Goal: Task Accomplishment & Management: Use online tool/utility

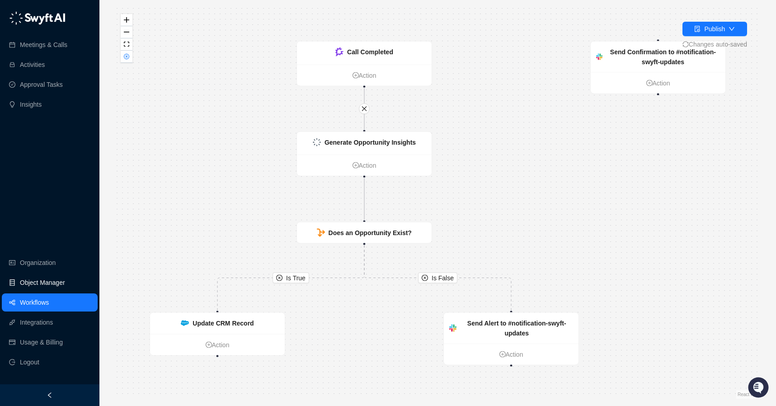
click at [50, 290] on link "Object Manager" at bounding box center [42, 282] width 45 height 18
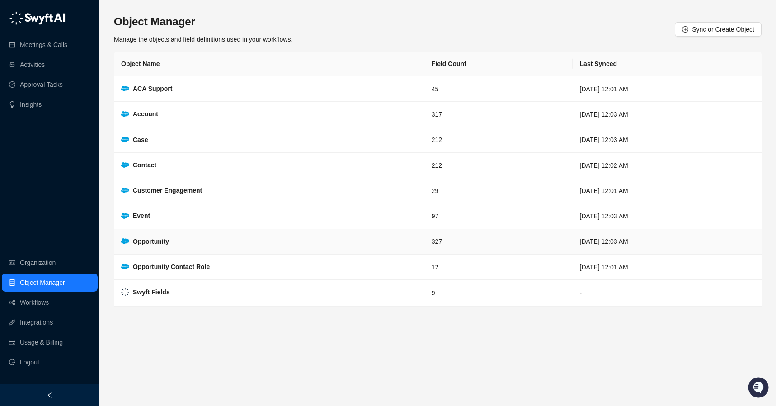
click at [341, 239] on td "Opportunity" at bounding box center [269, 241] width 311 height 25
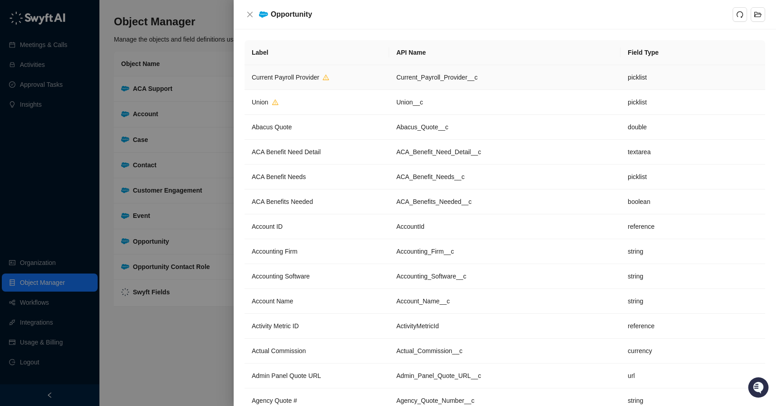
click at [292, 77] on span "Current Payroll Provider" at bounding box center [285, 77] width 67 height 7
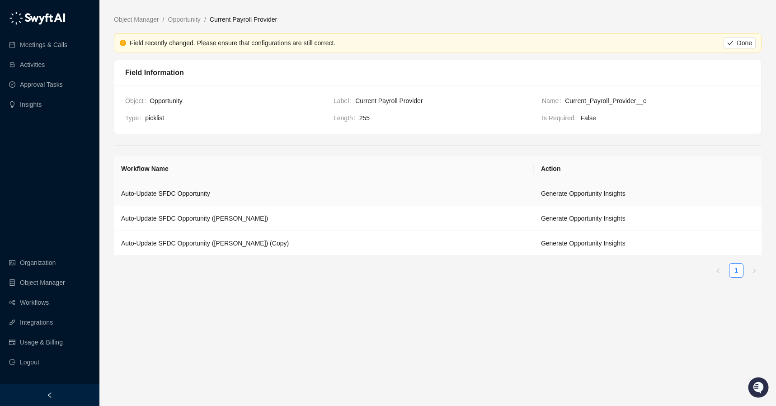
click at [215, 197] on td "Auto-Update SFDC Opportunity" at bounding box center [324, 193] width 420 height 25
click at [34, 46] on link "Meetings & Calls" at bounding box center [43, 45] width 47 height 18
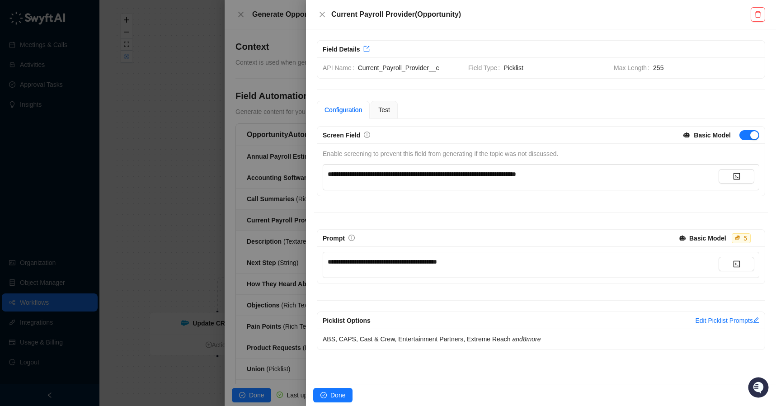
click at [234, 187] on div at bounding box center [388, 203] width 776 height 406
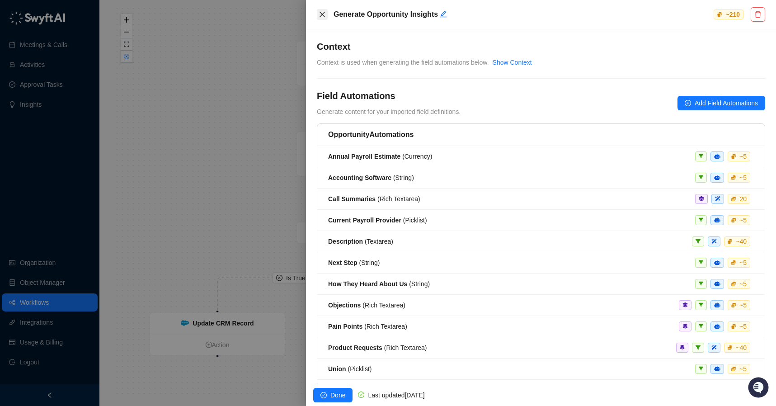
click at [317, 19] on button "Close" at bounding box center [322, 14] width 11 height 11
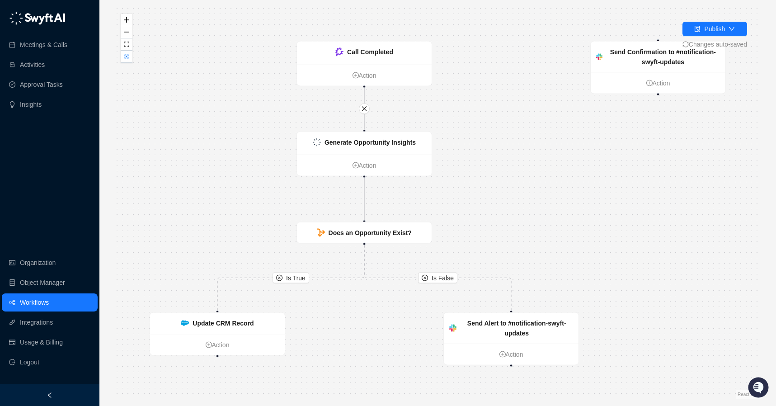
click at [49, 299] on link "Workflows" at bounding box center [34, 302] width 29 height 18
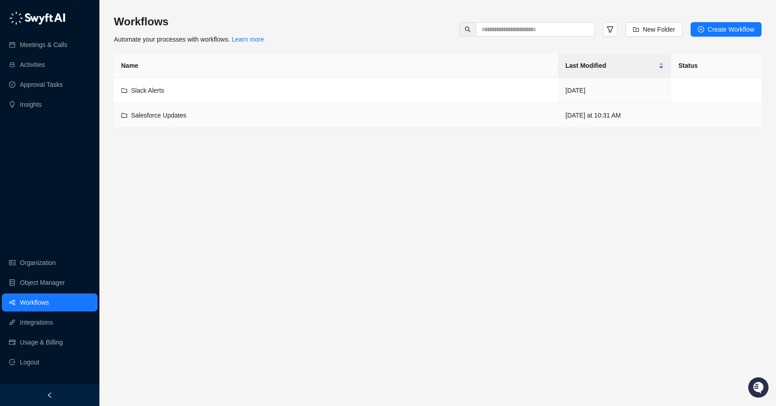
click at [213, 118] on div "Salesforce Updates" at bounding box center [336, 115] width 430 height 10
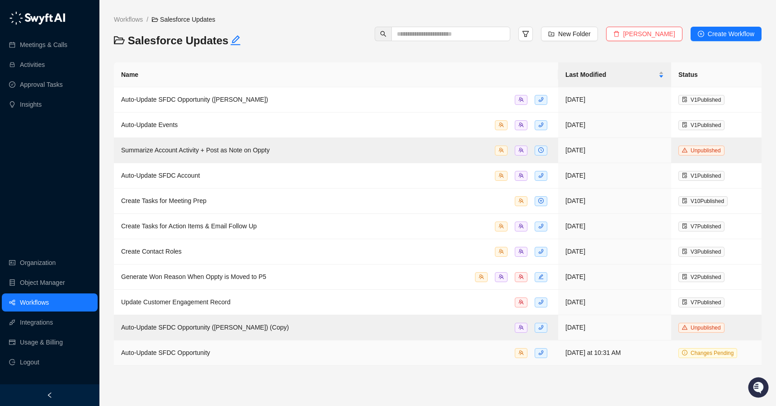
click at [322, 353] on div "Auto-Update SFDC Opportunity" at bounding box center [336, 353] width 430 height 10
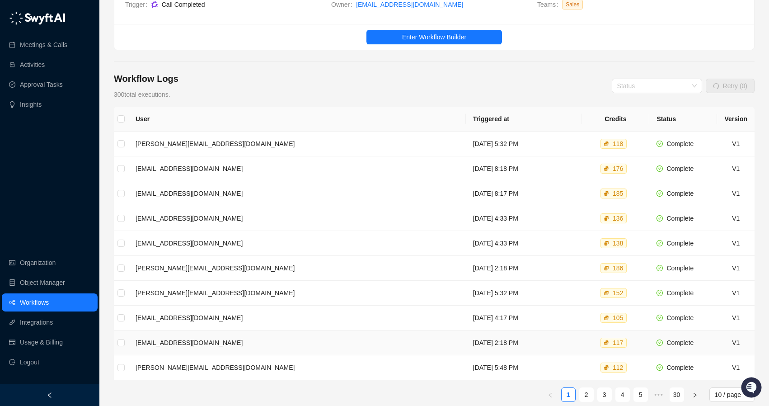
scroll to position [21, 0]
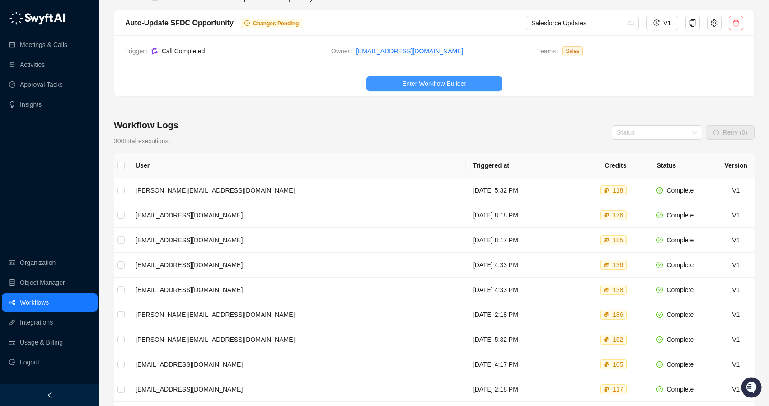
click at [453, 77] on button "Enter Workflow Builder" at bounding box center [435, 83] width 136 height 14
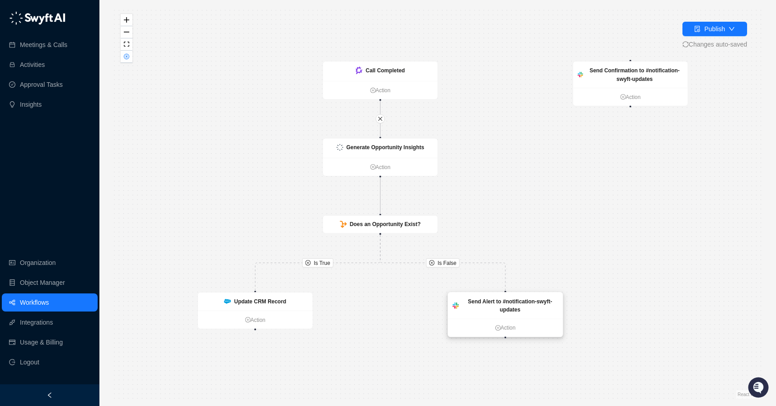
click at [473, 302] on strong "Send Alert to #notification-swyft-updates" at bounding box center [510, 305] width 84 height 14
click at [490, 302] on strong "Send Alert to #notification-swyft-updates" at bounding box center [509, 305] width 84 height 14
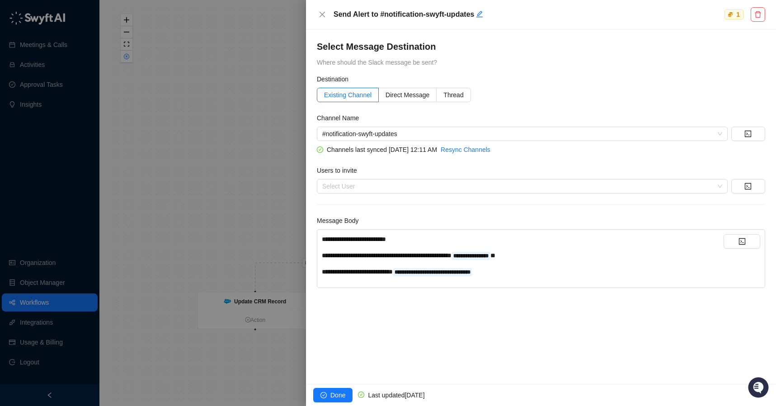
click at [252, 186] on div at bounding box center [388, 203] width 776 height 406
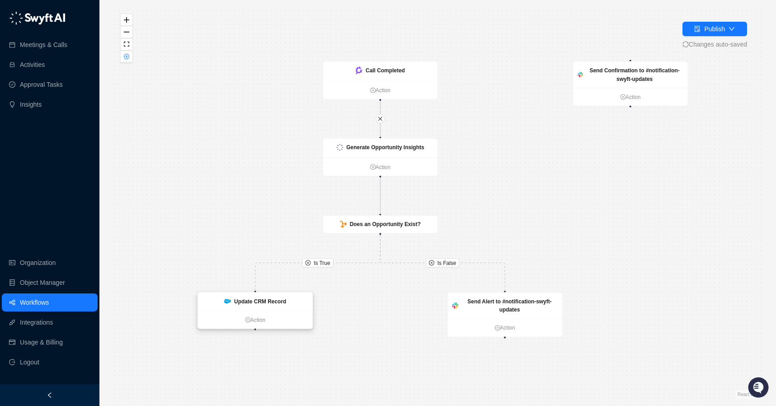
click at [240, 302] on strong "Update CRM Record" at bounding box center [260, 301] width 52 height 6
click at [266, 296] on div "Update CRM Record" at bounding box center [255, 301] width 115 height 18
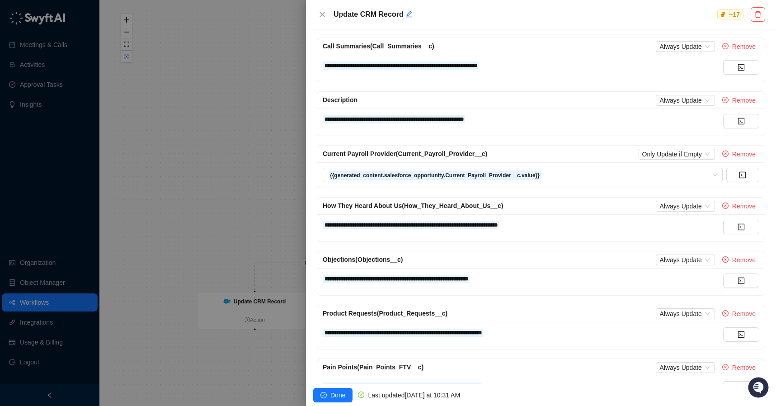
scroll to position [92, 0]
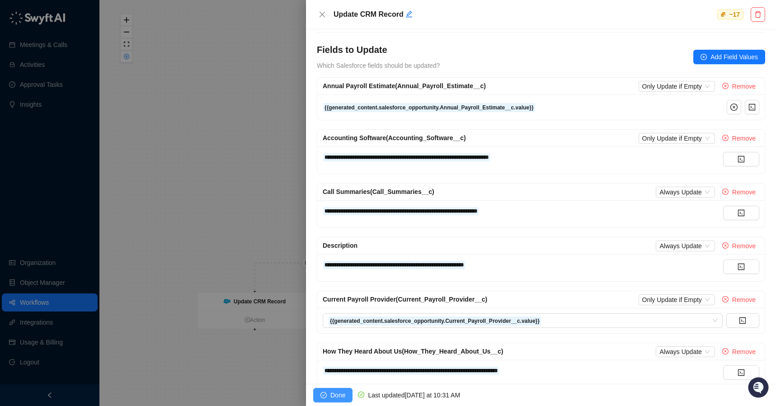
click at [338, 393] on span "Done" at bounding box center [337, 395] width 15 height 10
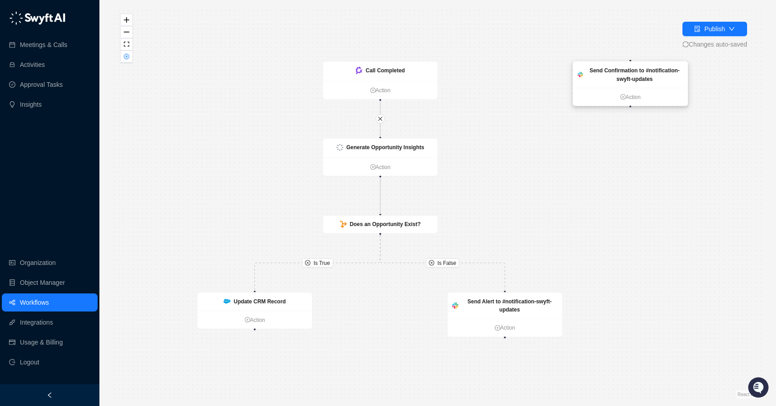
click at [608, 80] on div "Send Confirmation to #notification-swyft-updates" at bounding box center [634, 74] width 97 height 17
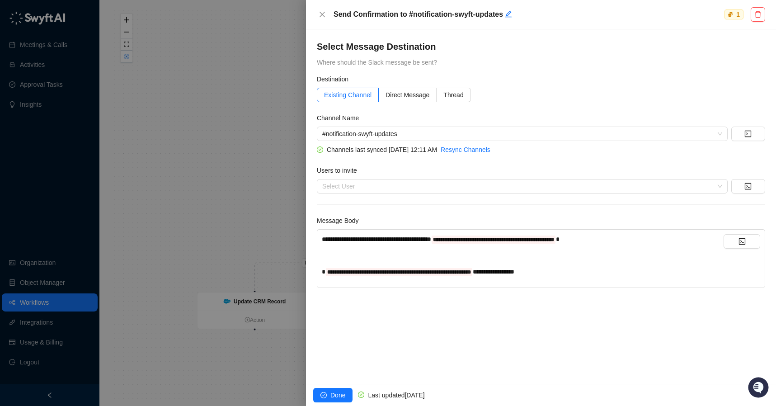
click at [190, 99] on div at bounding box center [388, 203] width 776 height 406
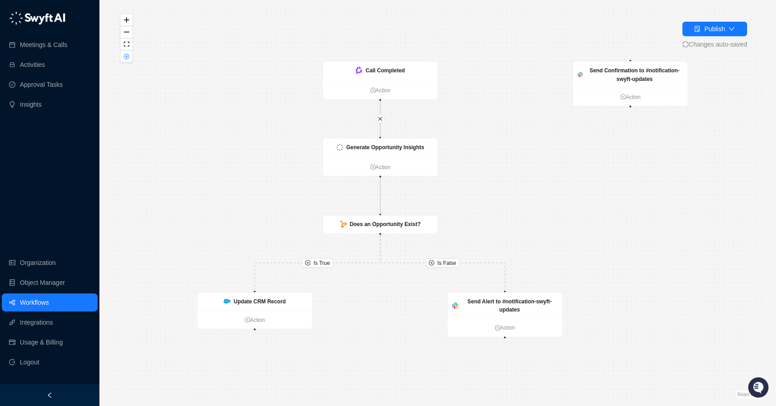
click at [44, 299] on link "Workflows" at bounding box center [34, 302] width 29 height 18
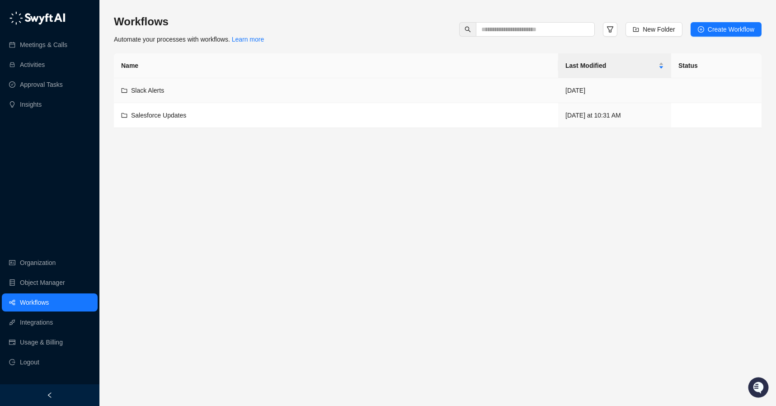
click at [360, 87] on div "Slack Alerts" at bounding box center [336, 90] width 430 height 10
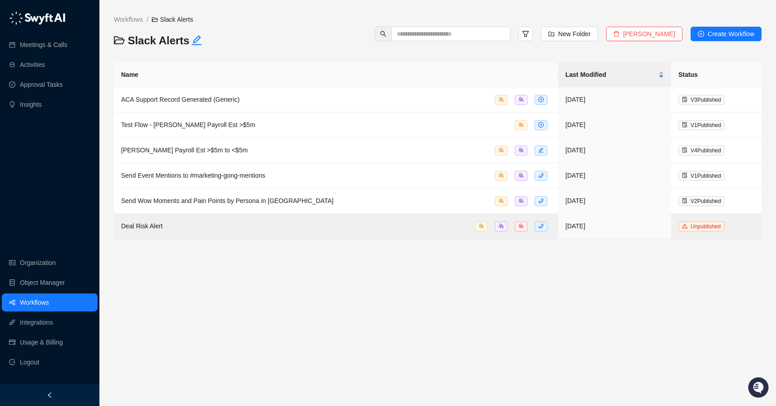
click at [49, 299] on link "Workflows" at bounding box center [34, 302] width 29 height 18
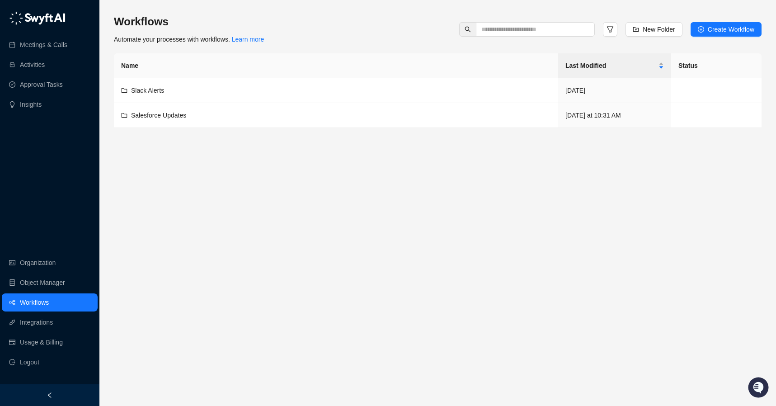
click at [207, 127] on td "Salesforce Updates" at bounding box center [336, 115] width 444 height 25
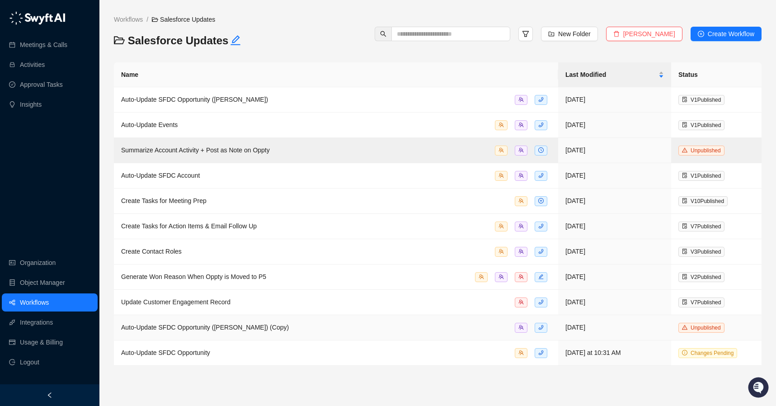
click at [206, 330] on span "Auto-Update SFDC Opportunity (Ryan Basco) (Copy)" at bounding box center [205, 327] width 168 height 7
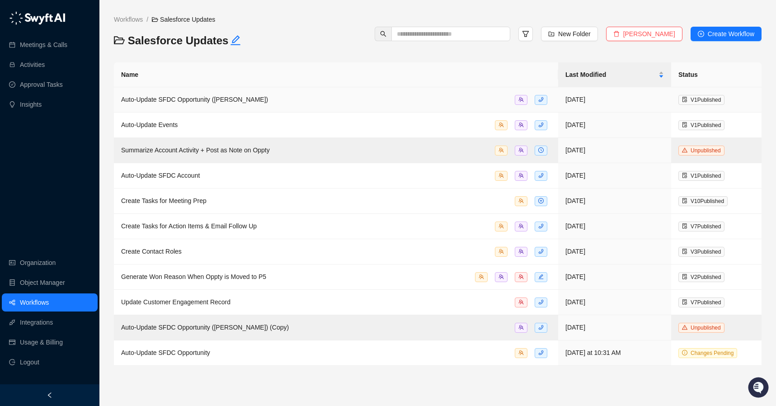
click at [286, 93] on td "Auto-Update SFDC Opportunity (Ryan Basco)" at bounding box center [336, 99] width 444 height 25
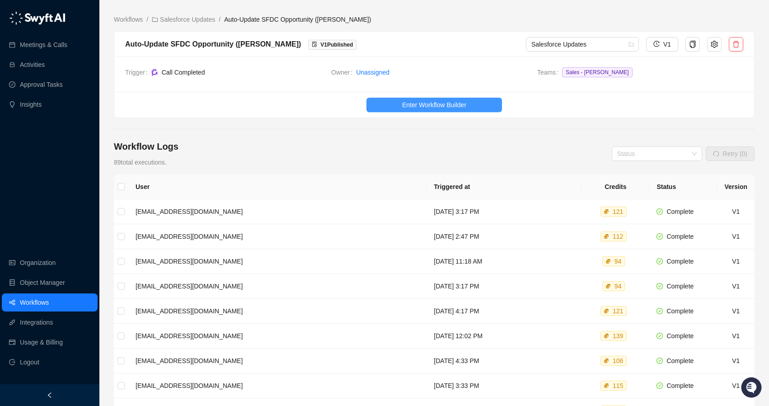
click at [419, 104] on span "Enter Workflow Builder" at bounding box center [434, 105] width 64 height 10
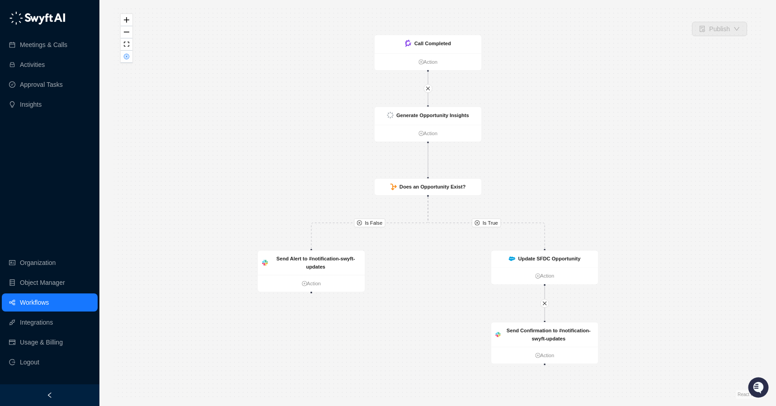
click at [39, 305] on link "Workflows" at bounding box center [34, 302] width 29 height 18
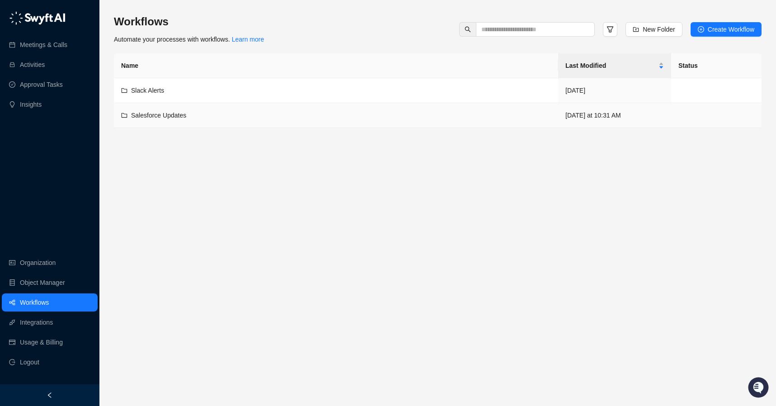
click at [196, 108] on td "Salesforce Updates" at bounding box center [336, 115] width 444 height 25
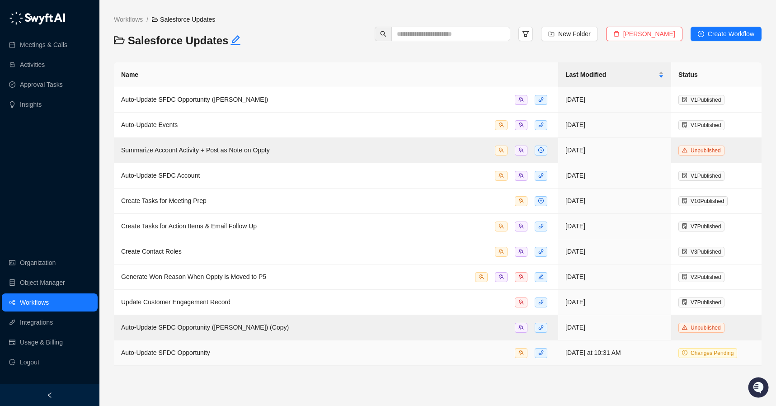
click at [230, 353] on div "Auto-Update SFDC Opportunity" at bounding box center [336, 353] width 430 height 10
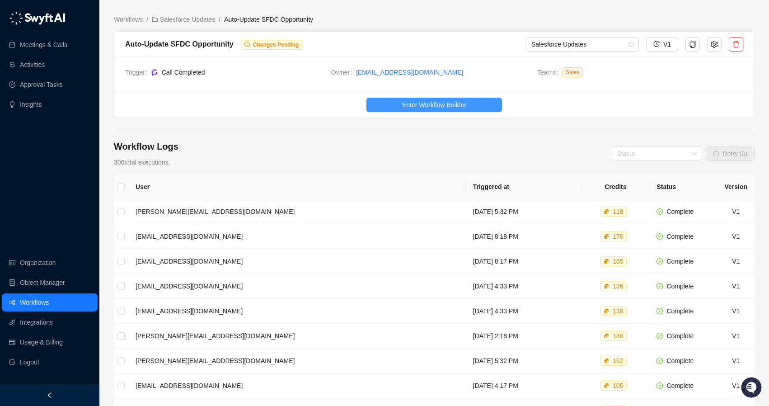
click at [454, 105] on span "Enter Workflow Builder" at bounding box center [434, 105] width 64 height 10
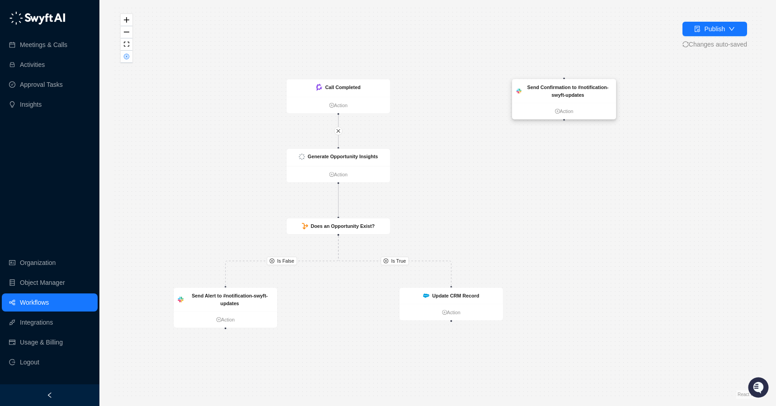
click at [567, 89] on strong "Send Confirmation to #notification-swyft-updates" at bounding box center [567, 91] width 81 height 13
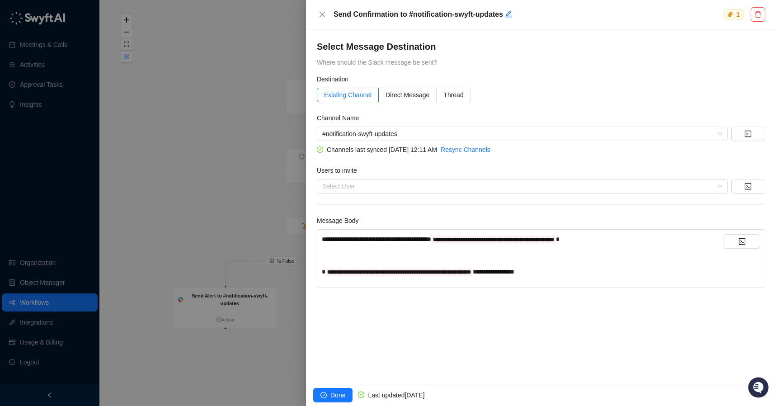
click at [218, 161] on div at bounding box center [388, 203] width 776 height 406
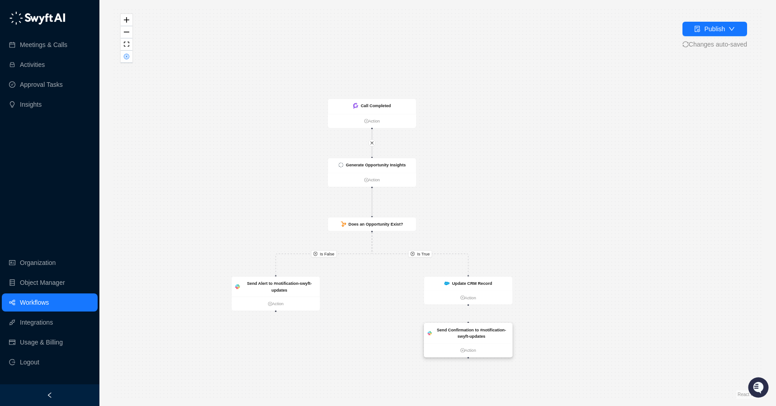
drag, startPoint x: 584, startPoint y: 112, endPoint x: 487, endPoint y: 338, distance: 246.2
click at [487, 338] on div "Send Confirmation to #notification-swyft-updates" at bounding box center [471, 333] width 75 height 13
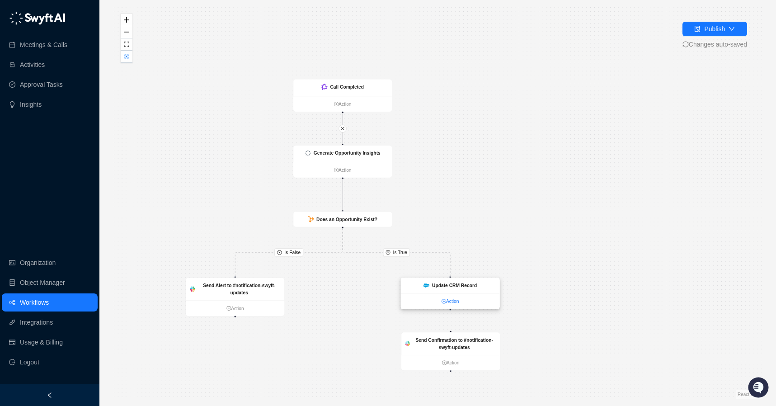
click at [449, 303] on link "Action" at bounding box center [450, 301] width 99 height 7
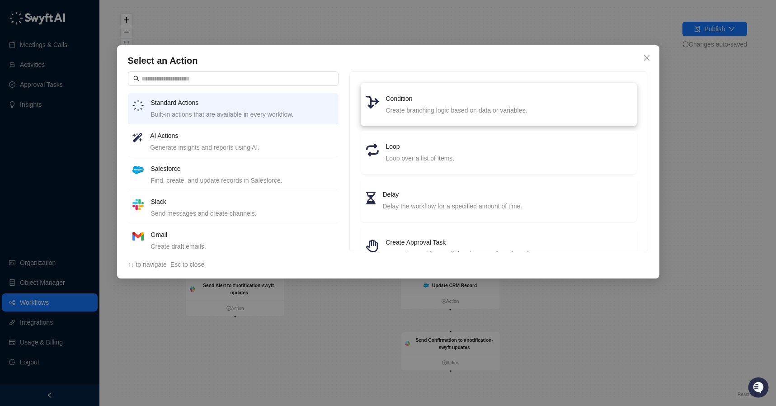
click at [467, 111] on div "Create branching logic based on data or variables." at bounding box center [509, 110] width 246 height 10
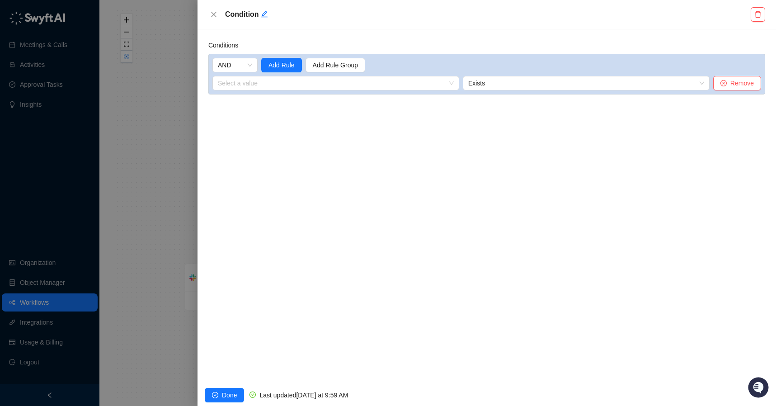
click at [156, 128] on div at bounding box center [388, 203] width 776 height 406
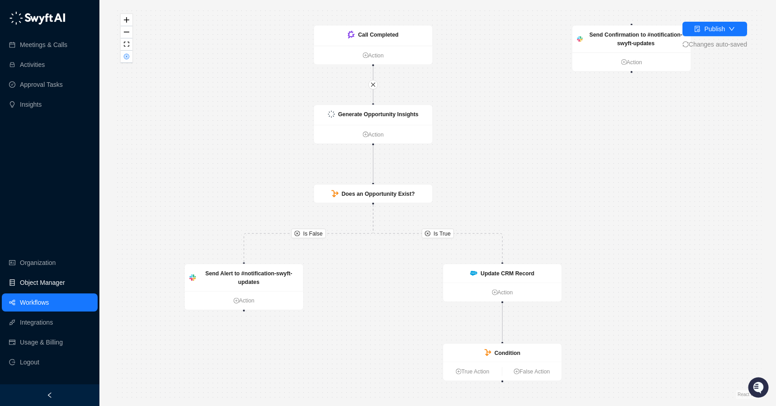
click at [41, 282] on link "Object Manager" at bounding box center [42, 282] width 45 height 18
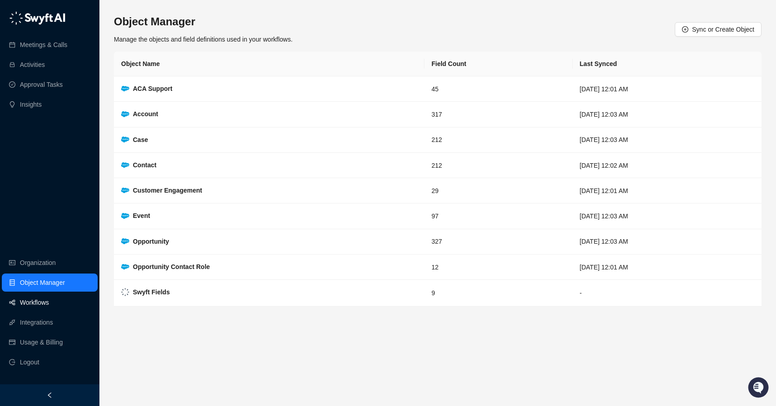
click at [39, 302] on link "Workflows" at bounding box center [34, 302] width 29 height 18
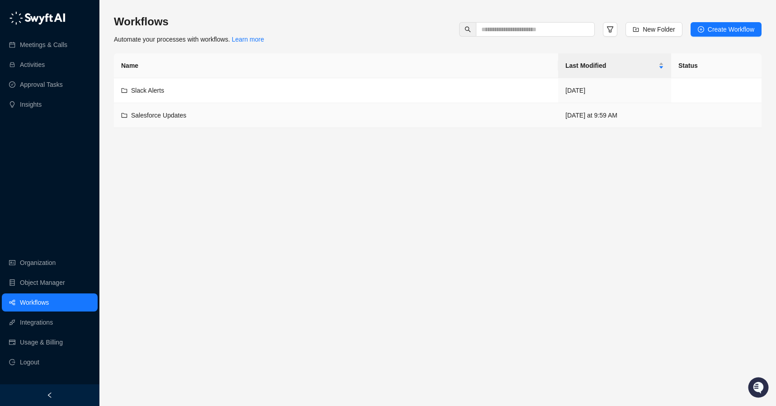
click at [211, 112] on div "Salesforce Updates" at bounding box center [336, 115] width 430 height 10
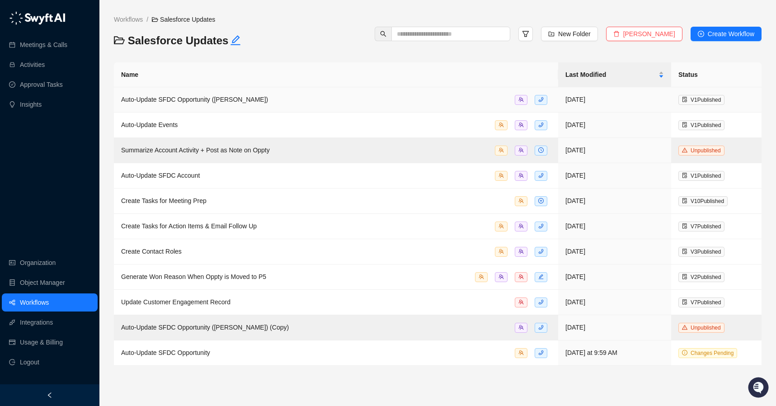
click at [323, 96] on div "Auto-Update SFDC Opportunity (Ryan Basco)" at bounding box center [336, 99] width 430 height 10
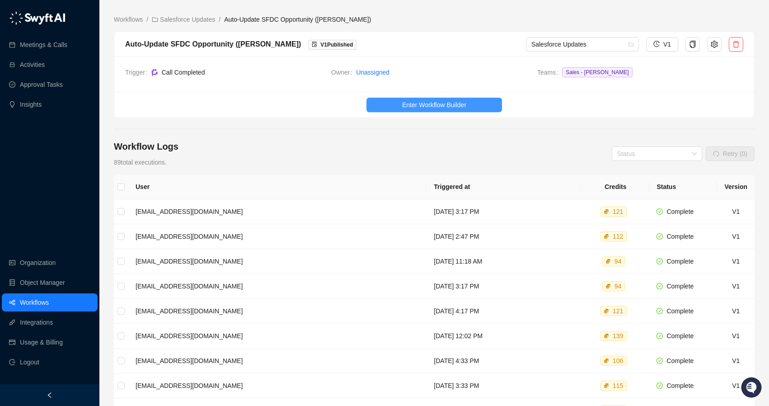
click at [448, 98] on button "Enter Workflow Builder" at bounding box center [435, 105] width 136 height 14
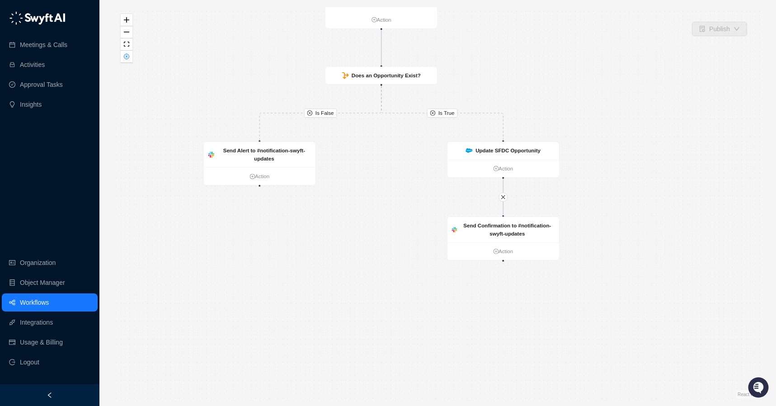
drag, startPoint x: 454, startPoint y: 294, endPoint x: 388, endPoint y: 166, distance: 143.9
click at [388, 166] on div "Is True Is False Send Alert to #notification-swyft-updates Action Call Complete…" at bounding box center [438, 202] width 648 height 391
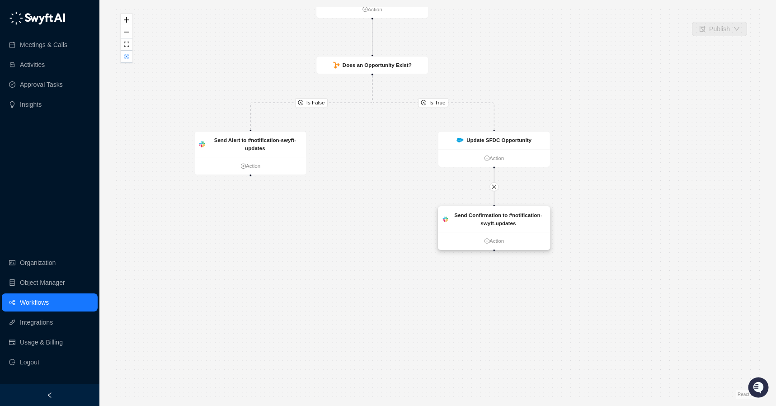
click at [479, 216] on strong "Send Confirmation to #notification-swyft-updates" at bounding box center [498, 219] width 88 height 14
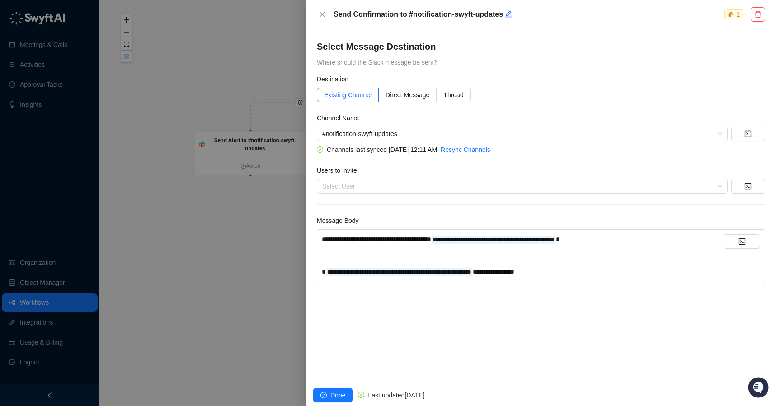
click at [179, 246] on div at bounding box center [388, 203] width 776 height 406
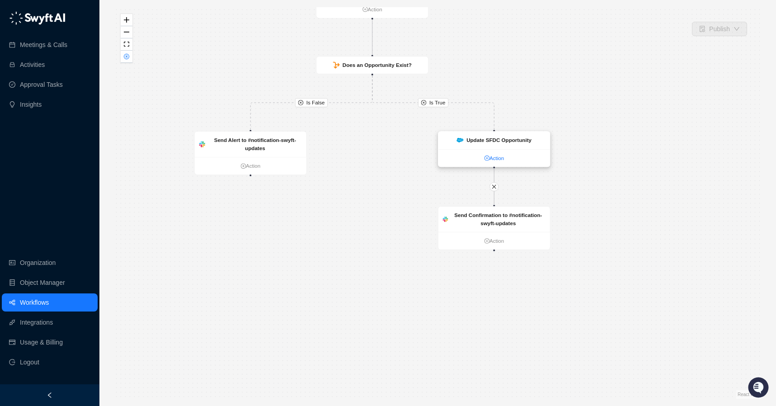
click at [498, 156] on link "Action" at bounding box center [494, 158] width 112 height 8
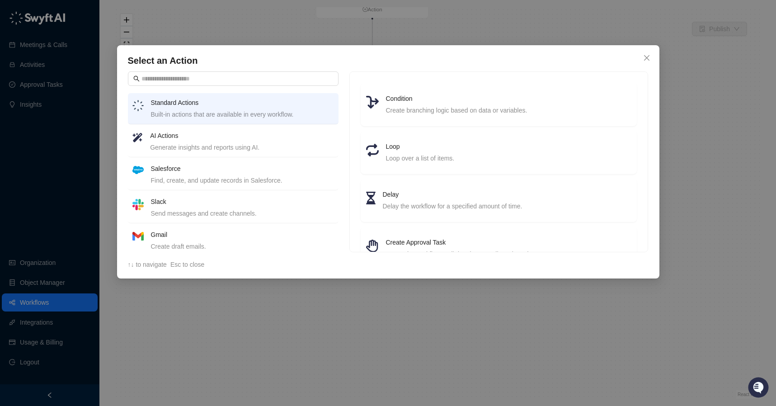
click at [710, 122] on div "Select an Action Standard Actions Built-in actions that are available in every …" at bounding box center [388, 203] width 776 height 406
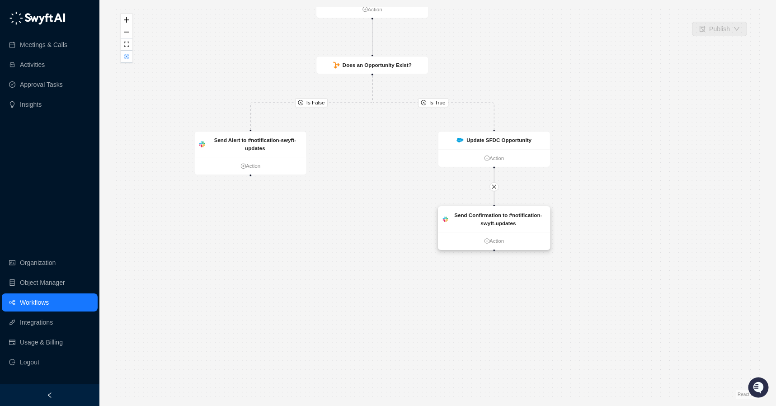
click at [524, 218] on div "Send Confirmation to #notification-swyft-updates" at bounding box center [498, 219] width 94 height 16
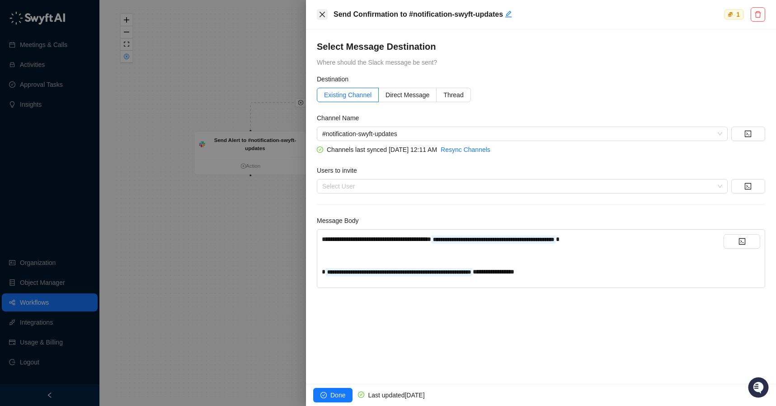
click at [323, 13] on icon "close" at bounding box center [322, 14] width 7 height 7
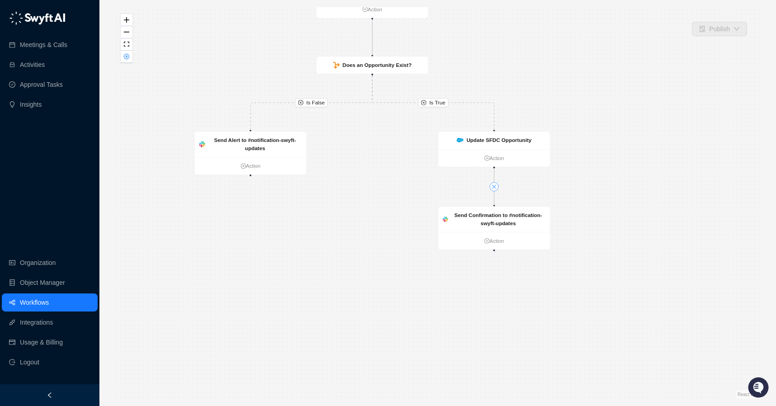
click at [493, 185] on icon "close" at bounding box center [493, 186] width 5 height 5
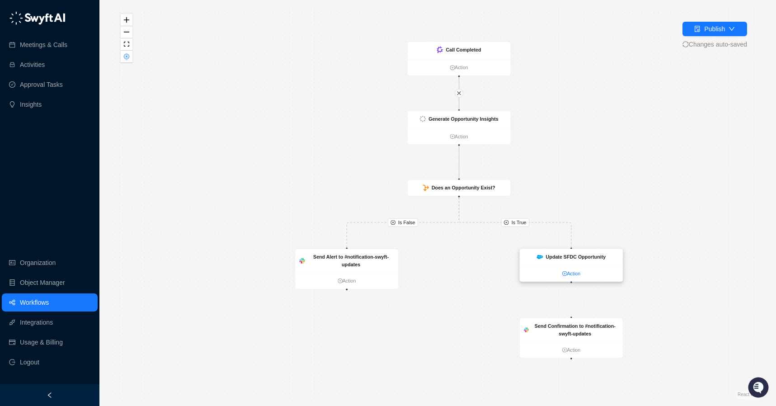
click at [572, 276] on link "Action" at bounding box center [571, 274] width 103 height 8
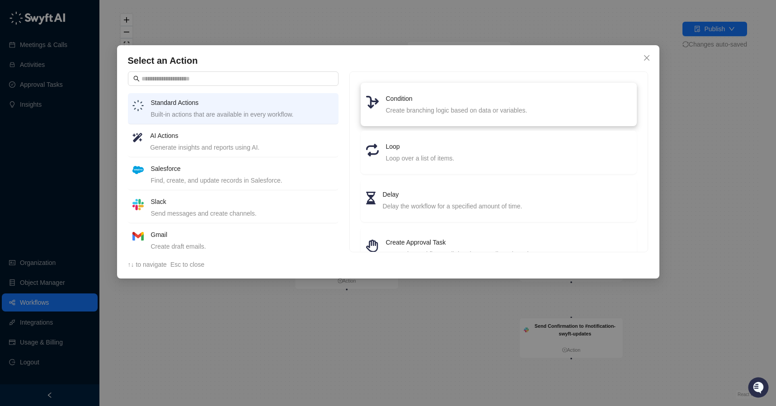
click at [499, 108] on div "Create branching logic based on data or variables." at bounding box center [509, 110] width 246 height 10
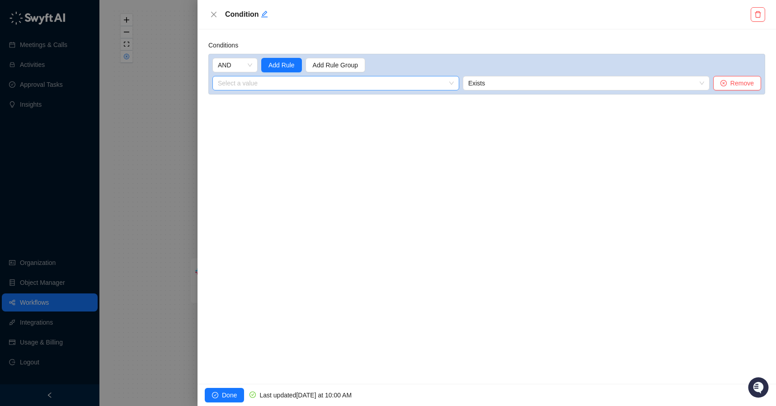
click at [348, 85] on input "search" at bounding box center [333, 83] width 231 height 14
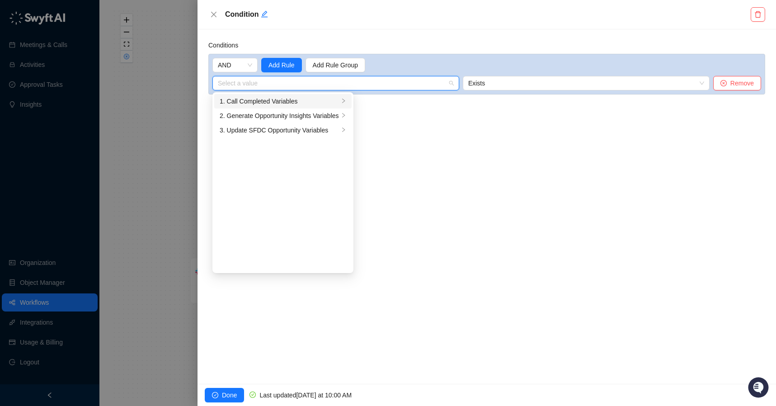
click at [345, 104] on div at bounding box center [343, 101] width 5 height 9
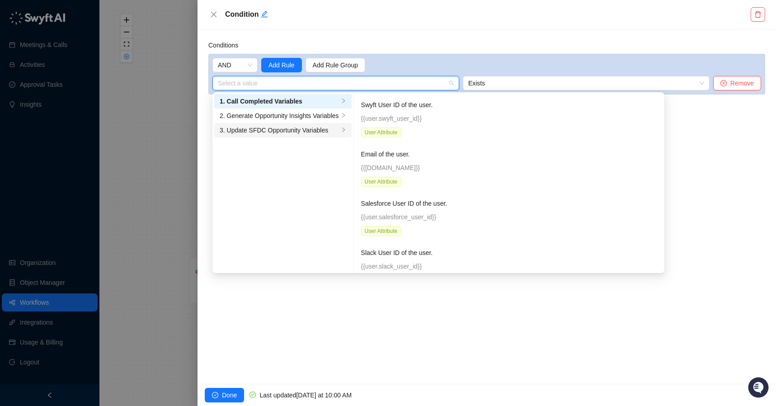
click at [338, 132] on div "3. Update SFDC Opportunity Variables" at bounding box center [279, 130] width 119 height 10
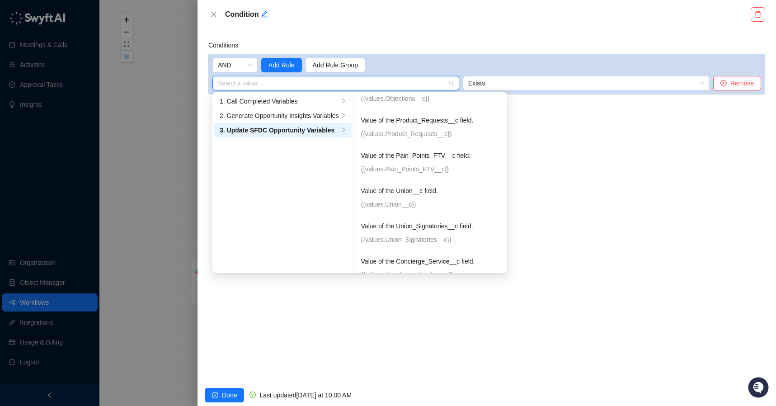
scroll to position [343, 0]
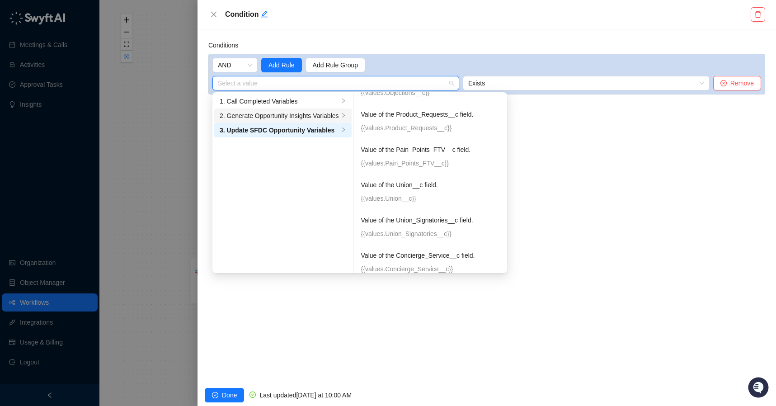
click at [306, 113] on div "2. Generate Opportunity Insights Variables" at bounding box center [279, 116] width 119 height 10
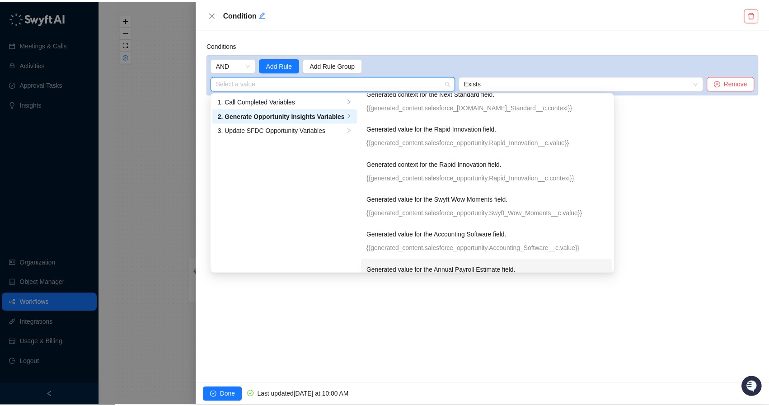
scroll to position [211, 0]
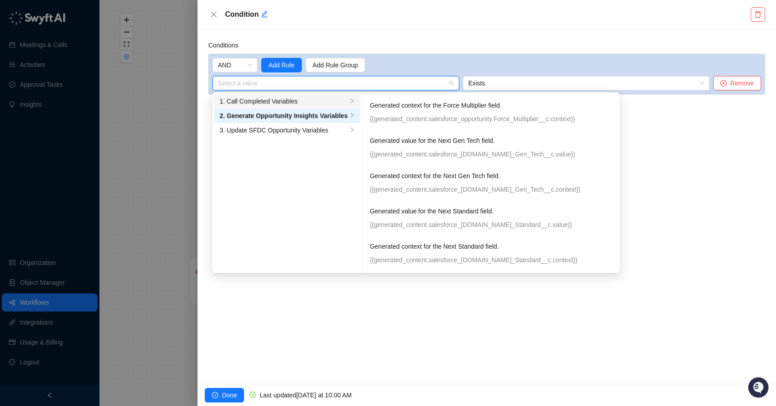
click at [343, 97] on div "1. Call Completed Variables" at bounding box center [284, 101] width 128 height 10
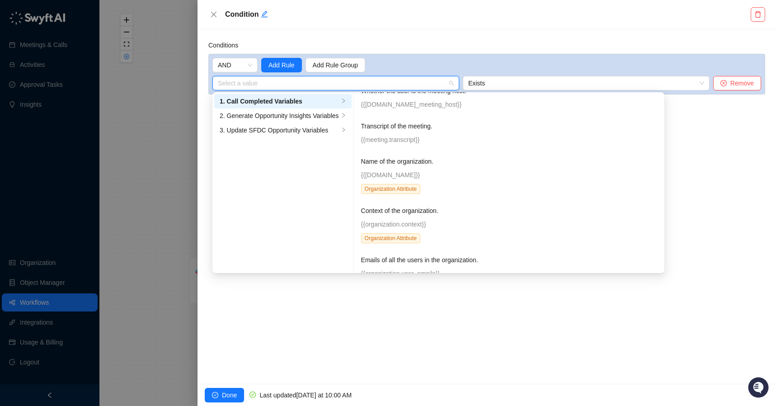
click at [208, 8] on div "Condition" at bounding box center [487, 14] width 579 height 29
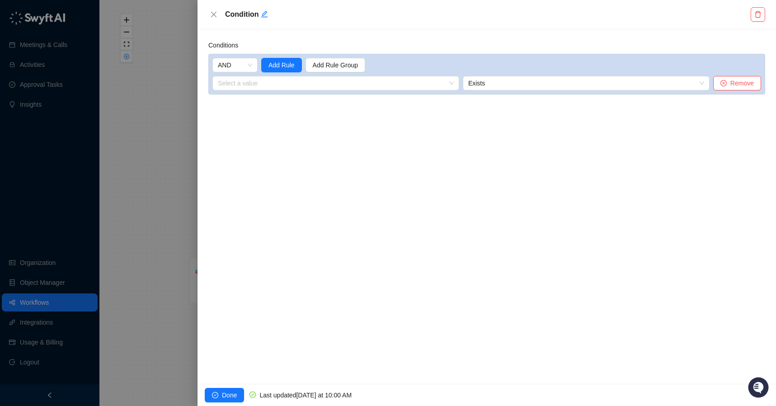
click at [207, 12] on div "Condition" at bounding box center [487, 14] width 579 height 29
click at [209, 12] on button "Close" at bounding box center [213, 14] width 11 height 11
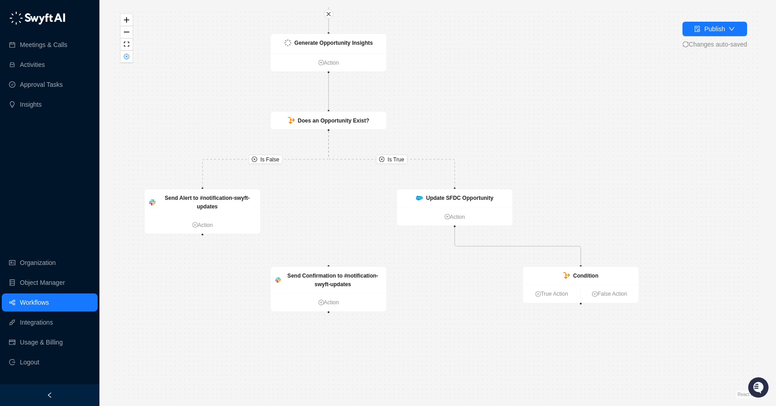
drag, startPoint x: 619, startPoint y: 187, endPoint x: 543, endPoint y: 64, distance: 144.5
click at [543, 64] on div "Is True Is False Send Alert to #notification-swyft-updates Action Call Complete…" at bounding box center [438, 202] width 648 height 391
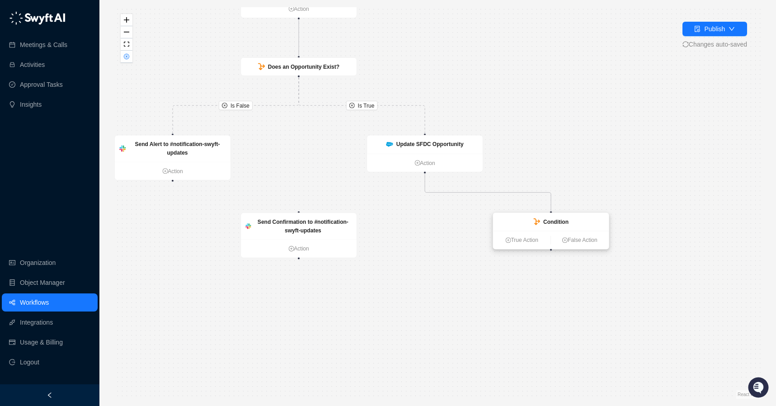
click at [547, 217] on div "Condition" at bounding box center [555, 221] width 25 height 9
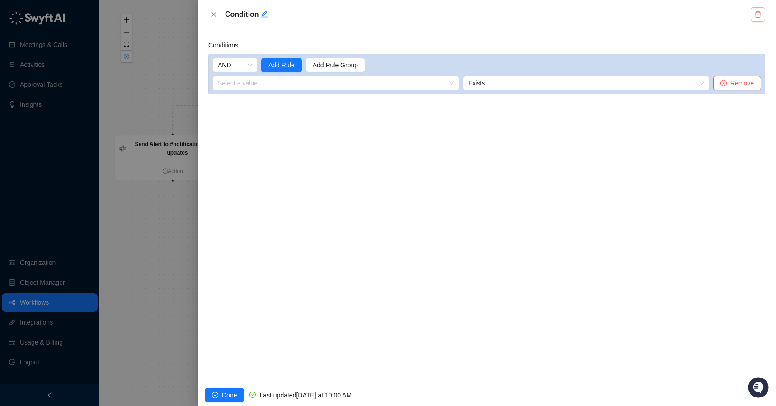
click at [754, 10] on button "button" at bounding box center [758, 14] width 14 height 14
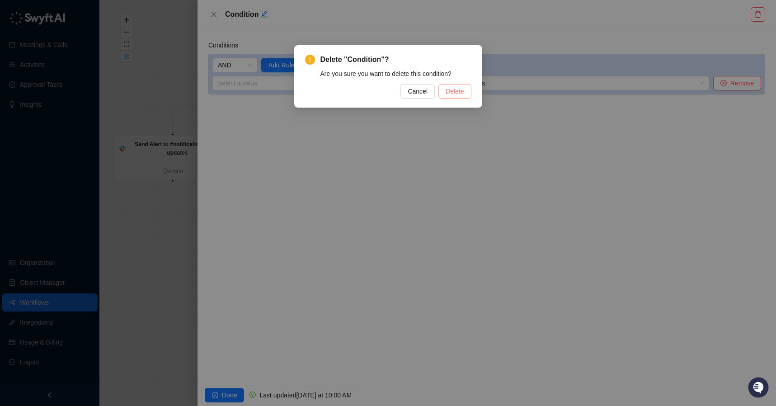
click at [459, 90] on span "Delete" at bounding box center [455, 91] width 18 height 10
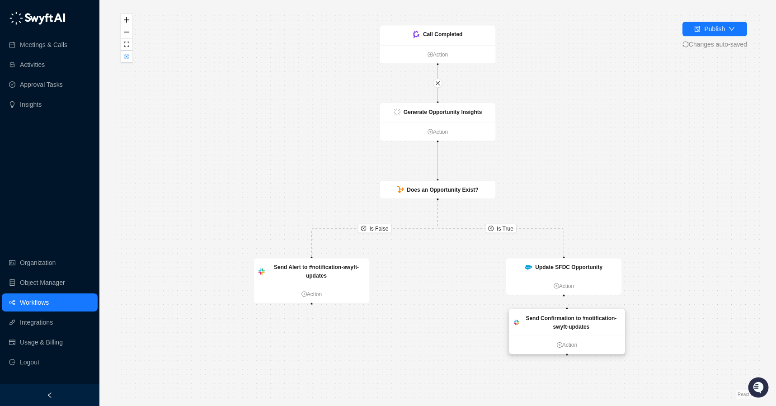
drag, startPoint x: 457, startPoint y: 343, endPoint x: 587, endPoint y: 316, distance: 132.0
click at [587, 316] on strong "Send Confirmation to #notification-swyft-updates" at bounding box center [571, 322] width 91 height 15
click at [565, 297] on div "Is True Is False Send Alert to #notification-swyft-updates Action Call Complete…" at bounding box center [438, 202] width 648 height 391
click at [573, 320] on strong "Send Confirmation to #notification-swyft-updates" at bounding box center [568, 324] width 91 height 15
click at [35, 304] on link "Workflows" at bounding box center [34, 302] width 29 height 18
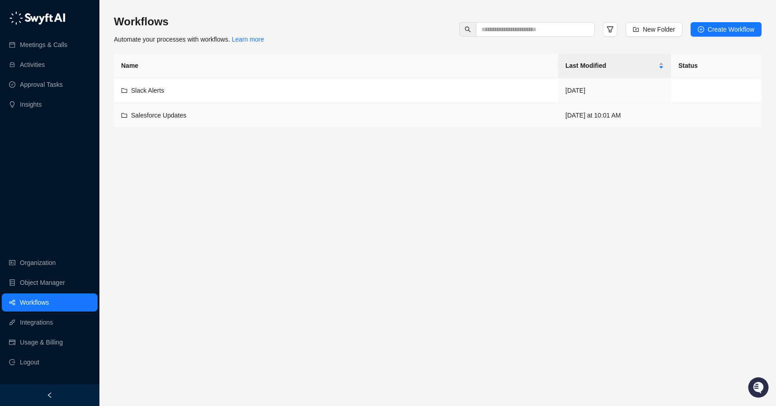
click at [173, 125] on td "Salesforce Updates" at bounding box center [336, 115] width 444 height 25
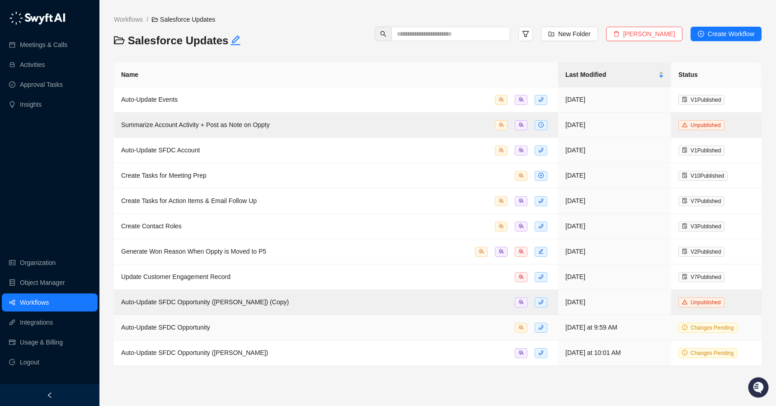
click at [271, 328] on div "Auto-Update SFDC Opportunity" at bounding box center [336, 327] width 430 height 10
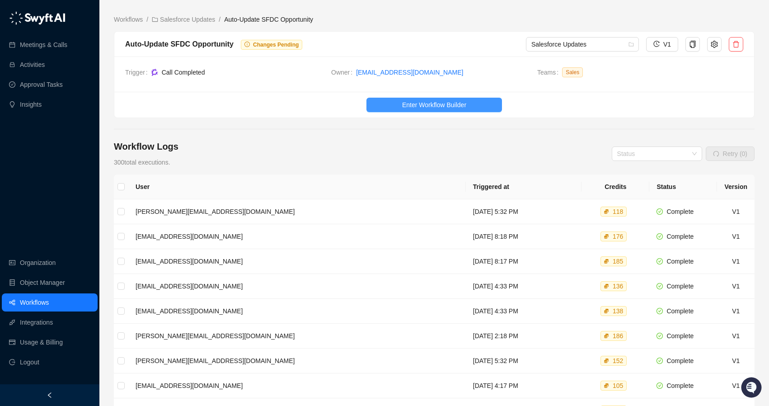
click at [399, 99] on button "Enter Workflow Builder" at bounding box center [435, 105] width 136 height 14
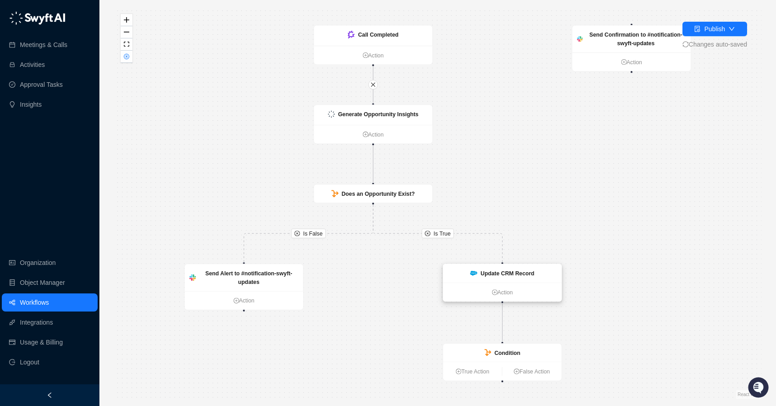
click at [481, 270] on strong "Update CRM Record" at bounding box center [508, 273] width 54 height 6
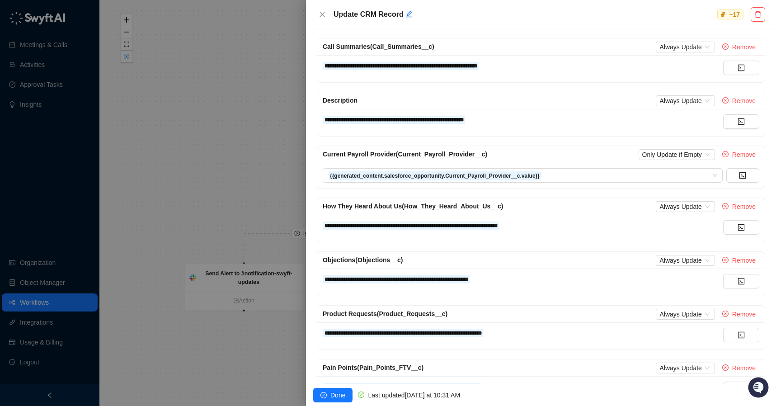
scroll to position [277, 0]
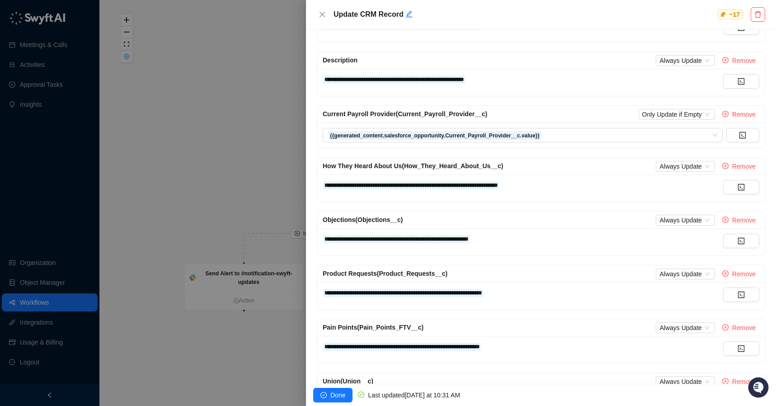
click at [231, 159] on div at bounding box center [388, 203] width 776 height 406
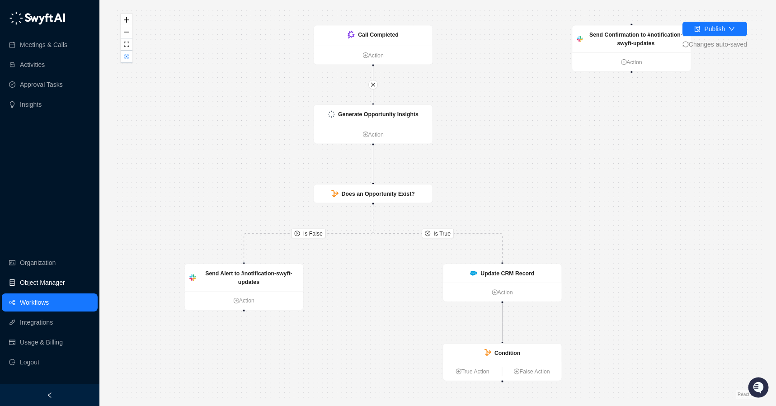
click at [30, 280] on link "Object Manager" at bounding box center [42, 282] width 45 height 18
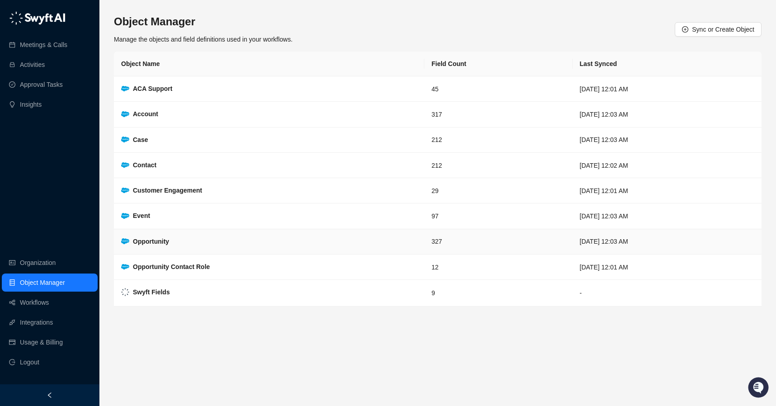
click at [184, 244] on td "Opportunity" at bounding box center [269, 241] width 311 height 25
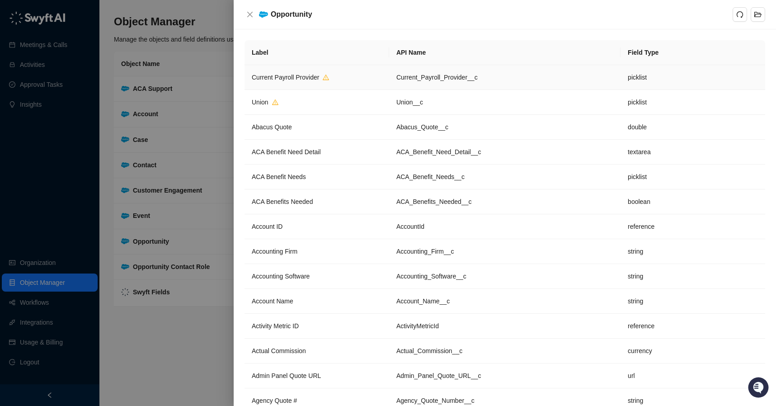
click at [309, 74] on span "Current Payroll Provider" at bounding box center [285, 77] width 67 height 7
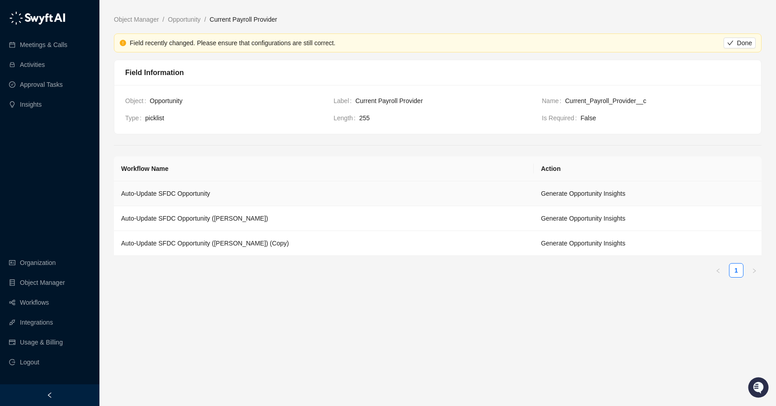
click at [163, 192] on td "Auto-Update SFDC Opportunity" at bounding box center [324, 193] width 420 height 25
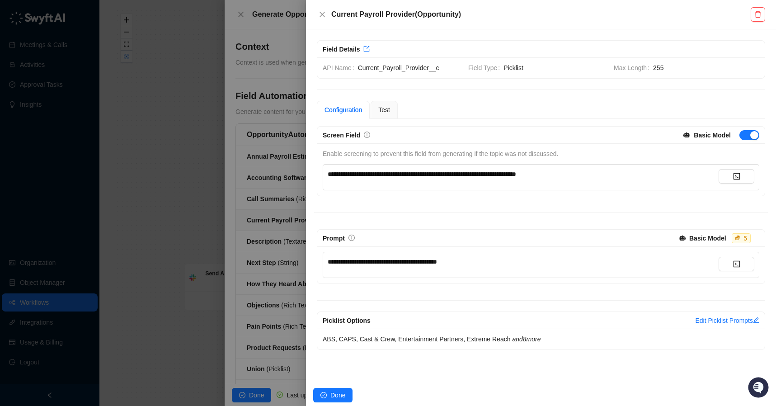
click at [164, 194] on div at bounding box center [388, 203] width 776 height 406
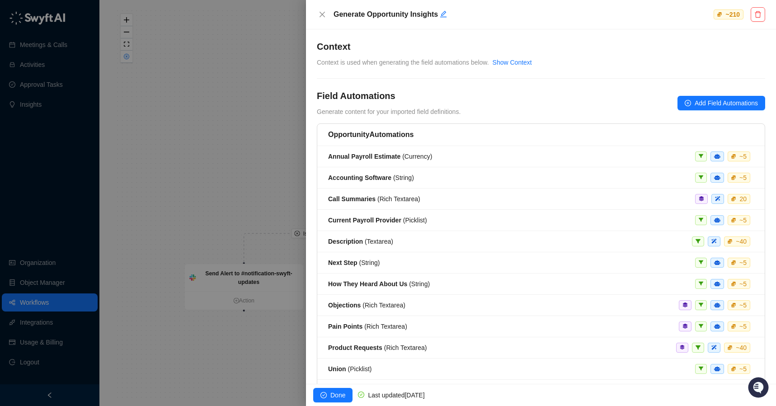
click at [164, 194] on div at bounding box center [388, 203] width 776 height 406
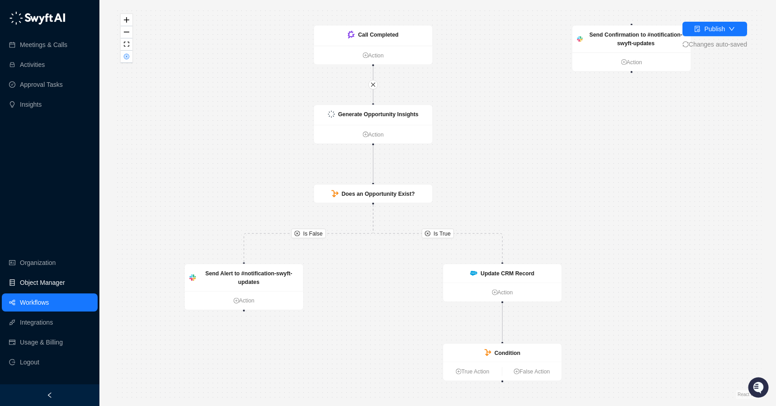
click at [55, 275] on link "Object Manager" at bounding box center [42, 282] width 45 height 18
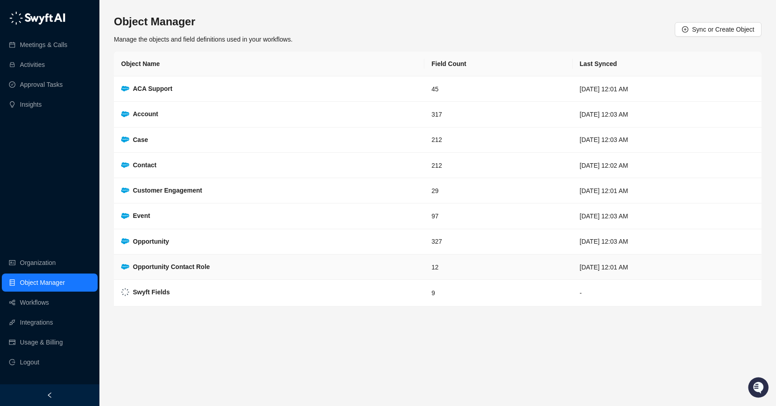
click at [181, 264] on strong "Opportunity Contact Role" at bounding box center [171, 266] width 77 height 7
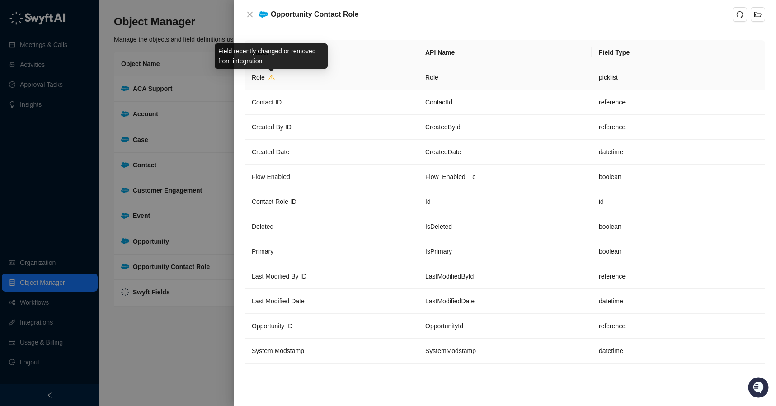
click at [269, 78] on icon "warning" at bounding box center [272, 77] width 6 height 6
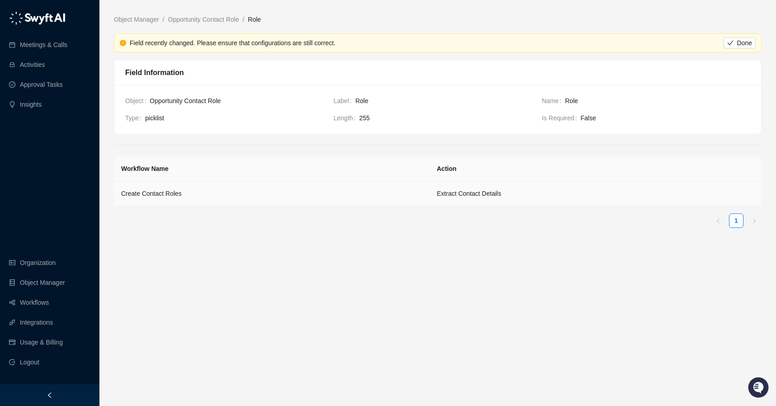
click at [189, 192] on td "Create Contact Roles" at bounding box center [272, 193] width 316 height 25
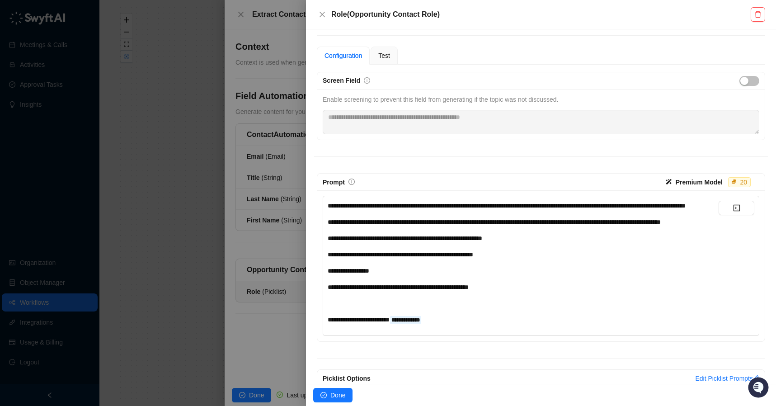
scroll to position [109, 0]
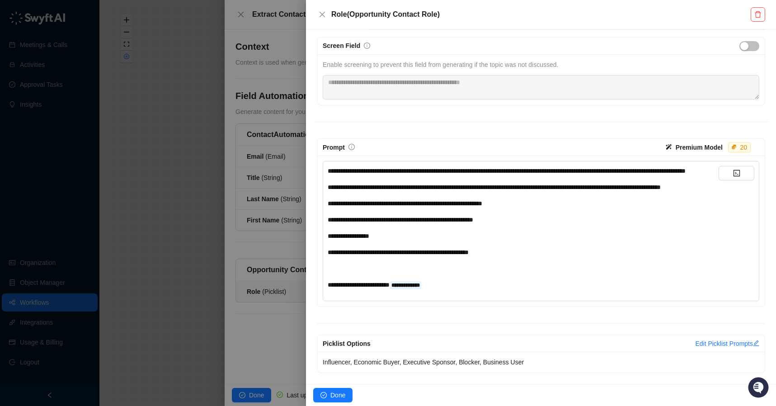
click at [266, 322] on div at bounding box center [388, 203] width 776 height 406
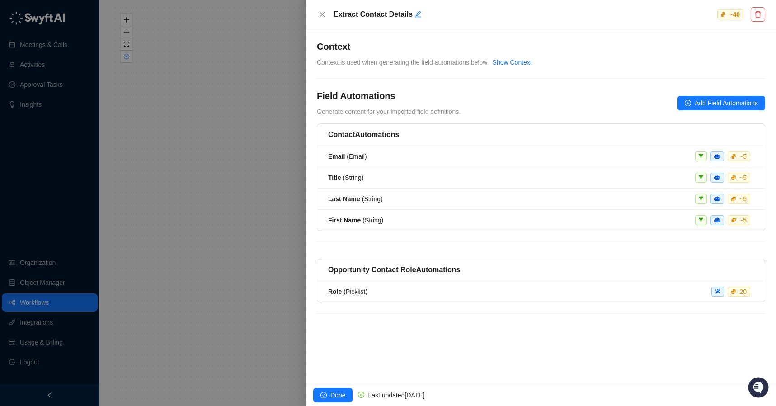
click at [267, 319] on div at bounding box center [388, 203] width 776 height 406
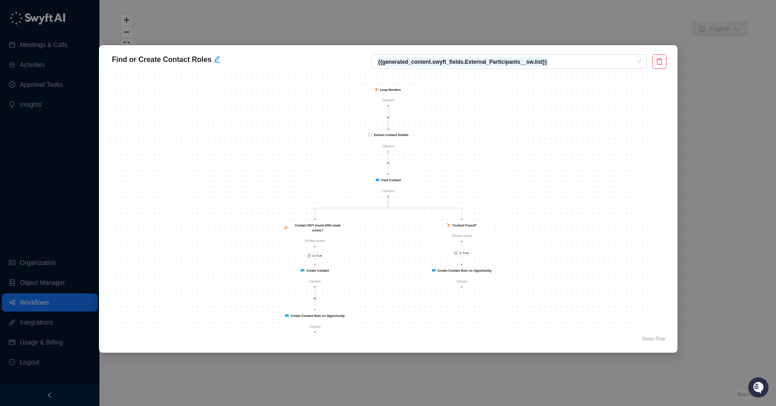
click at [172, 29] on div "Find or Create Contact Roles {{generated_content.swyft_fields.External_Particip…" at bounding box center [388, 203] width 776 height 406
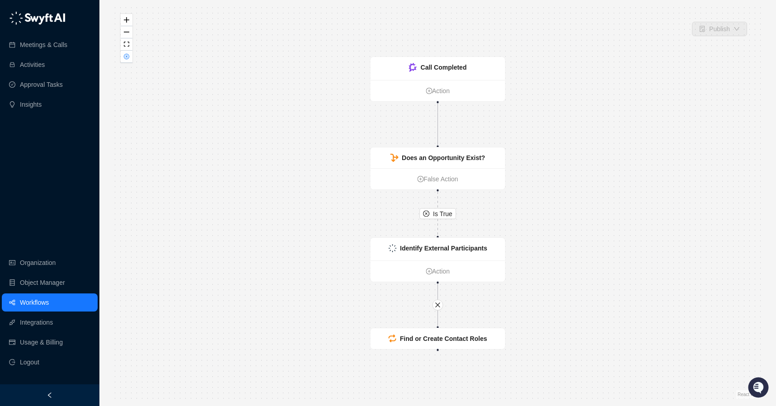
click at [214, 226] on div "Is True Call Completed Action Does an Opportunity Exist? False Action Identify …" at bounding box center [438, 202] width 648 height 391
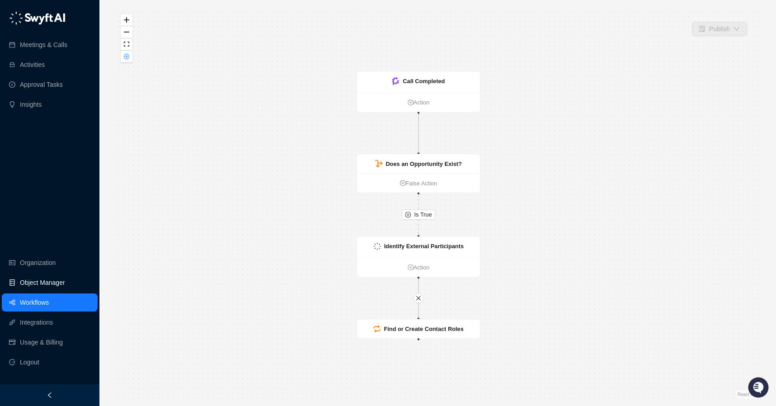
click at [35, 282] on link "Object Manager" at bounding box center [42, 282] width 45 height 18
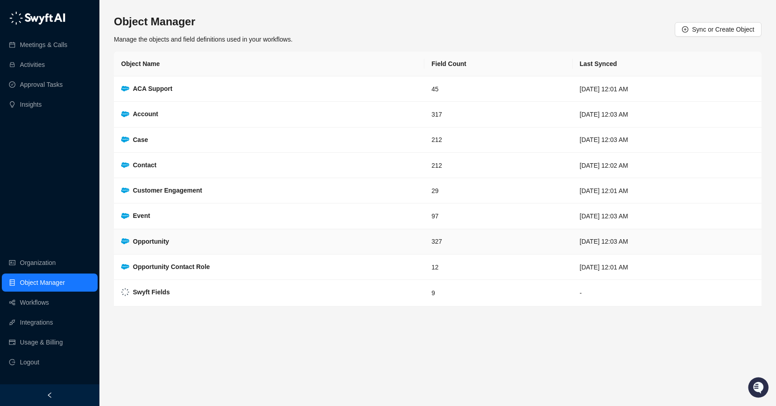
click at [169, 238] on strong "Opportunity" at bounding box center [151, 241] width 36 height 7
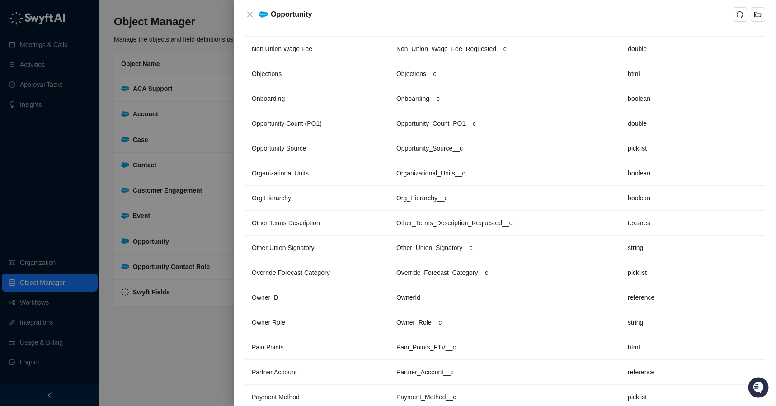
scroll to position [4798, 0]
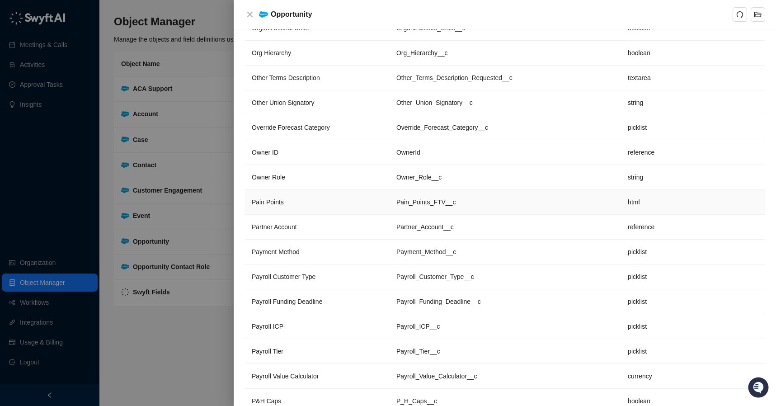
click at [299, 197] on td "Pain Points" at bounding box center [317, 202] width 145 height 25
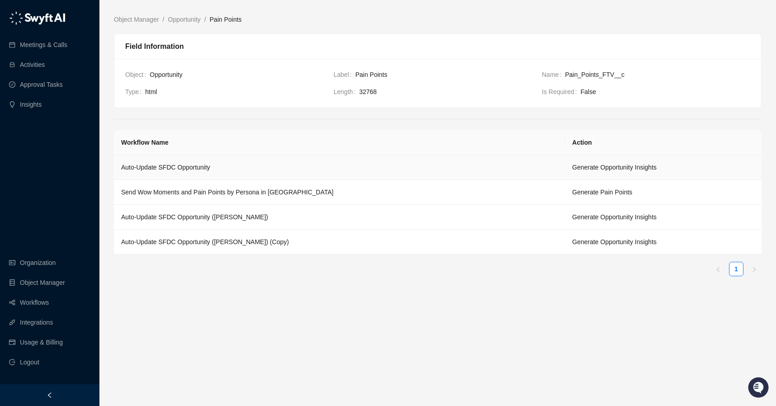
click at [343, 163] on td "Auto-Update SFDC Opportunity" at bounding box center [339, 167] width 451 height 25
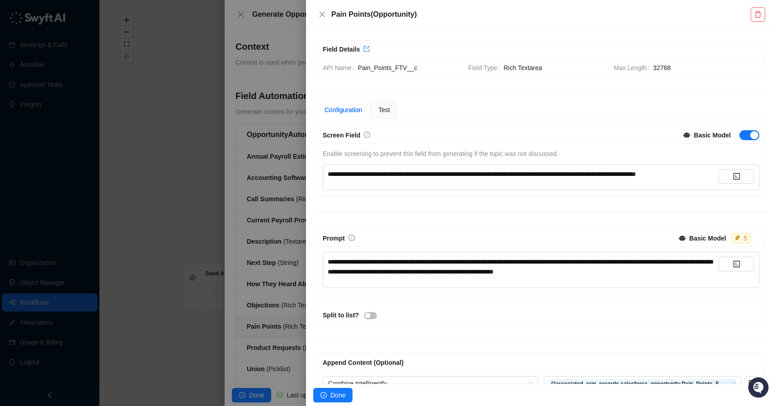
scroll to position [33, 0]
